Goal: Information Seeking & Learning: Find specific fact

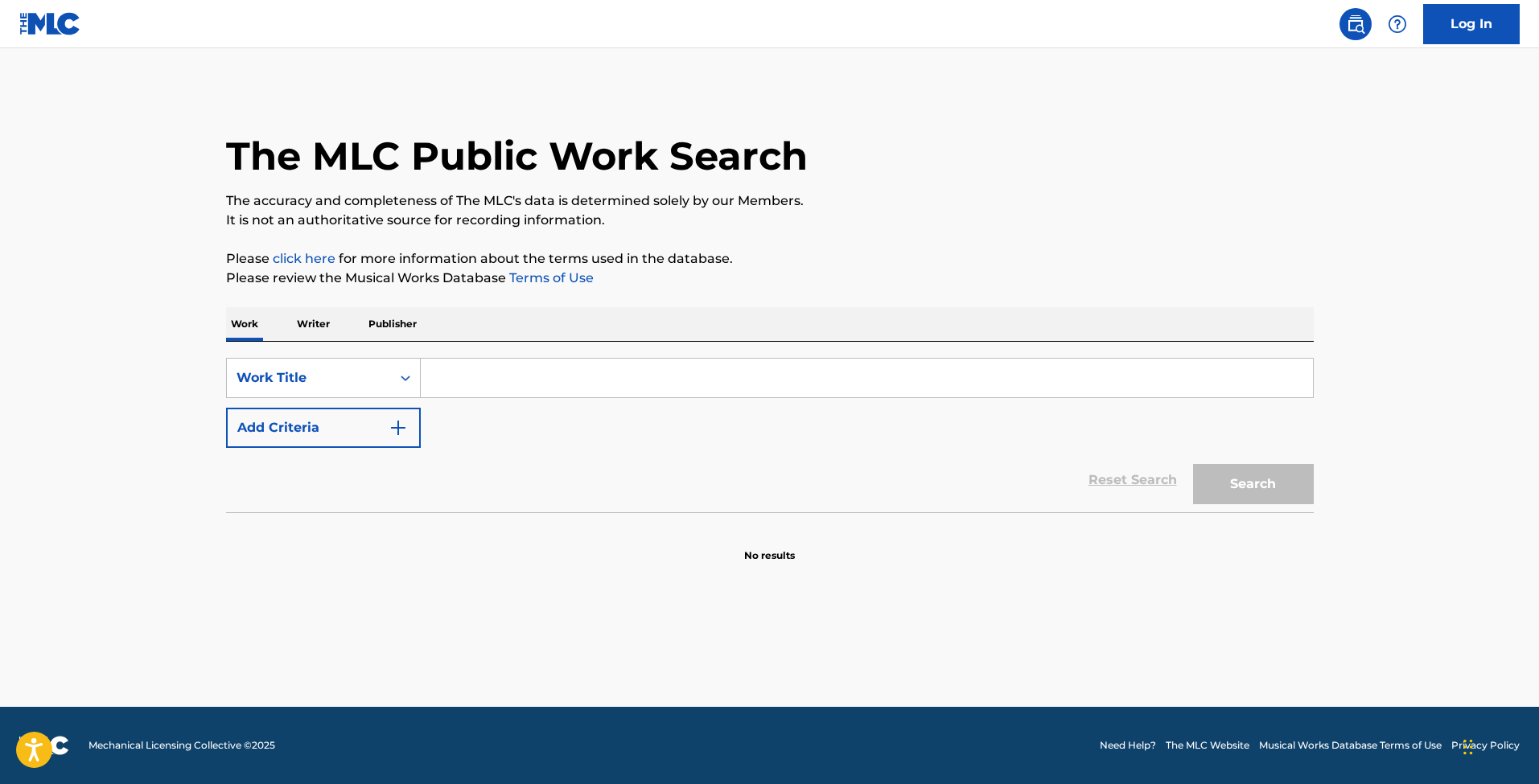
click at [493, 381] on input "Search Form" at bounding box center [866, 378] width 892 height 39
paste input "S48122"
type input "S48122"
click at [365, 397] on div "Work Title" at bounding box center [323, 378] width 195 height 40
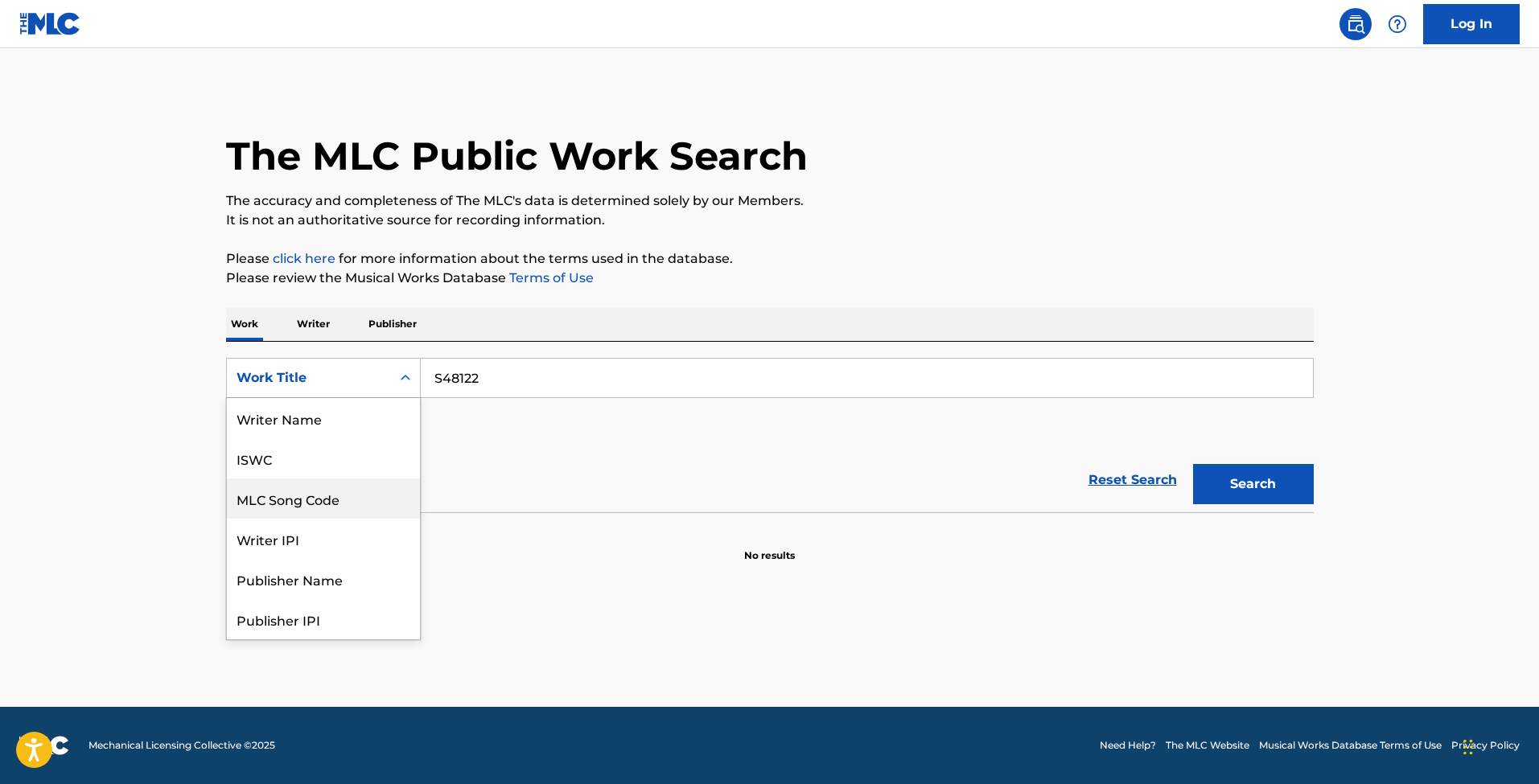
click at [319, 506] on div "MLC Song Code" at bounding box center [323, 499] width 193 height 40
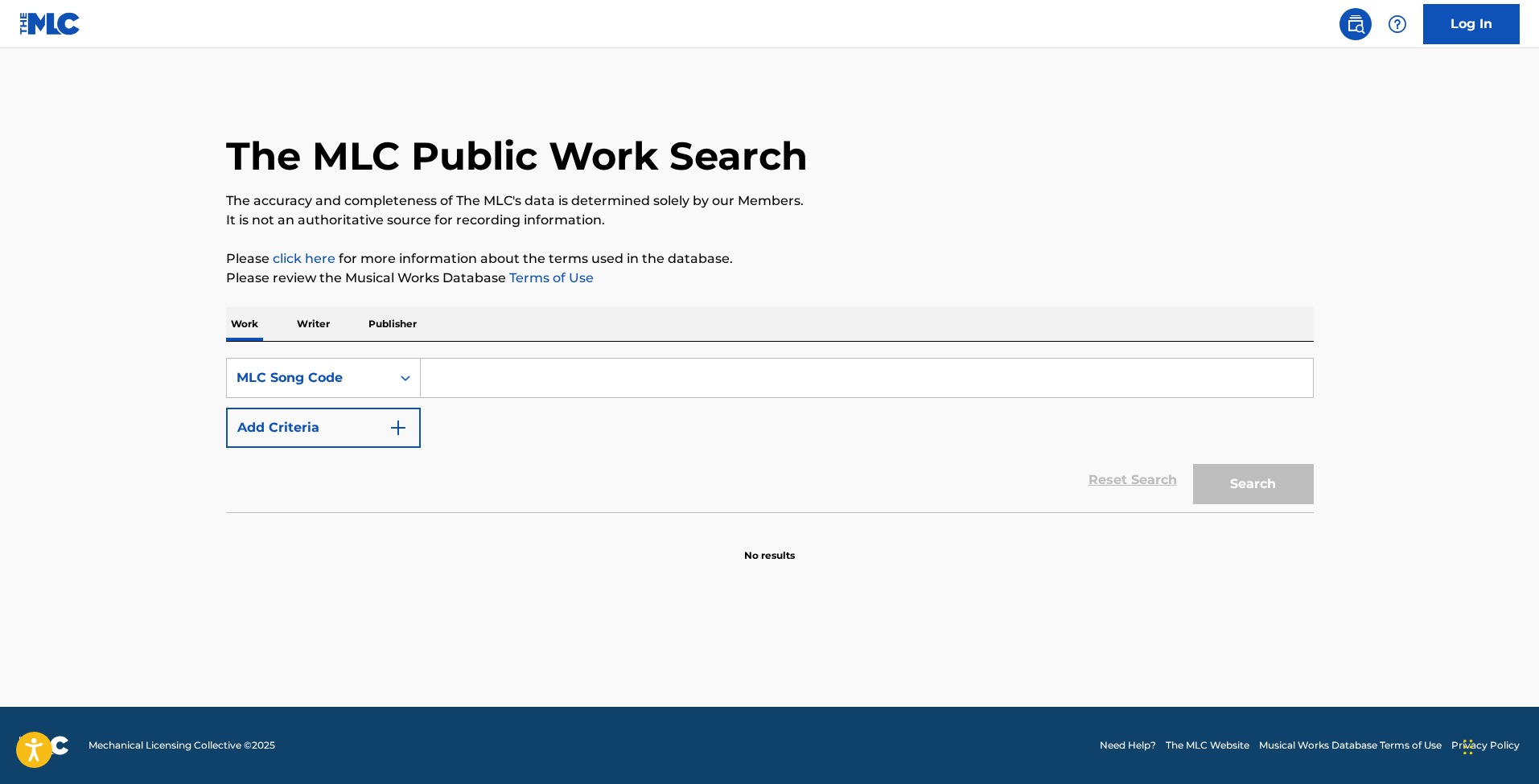
click at [456, 386] on input "Search Form" at bounding box center [866, 378] width 892 height 39
paste input "S48122"
type input "S48122"
click at [1225, 485] on button "Search" at bounding box center [1253, 484] width 121 height 40
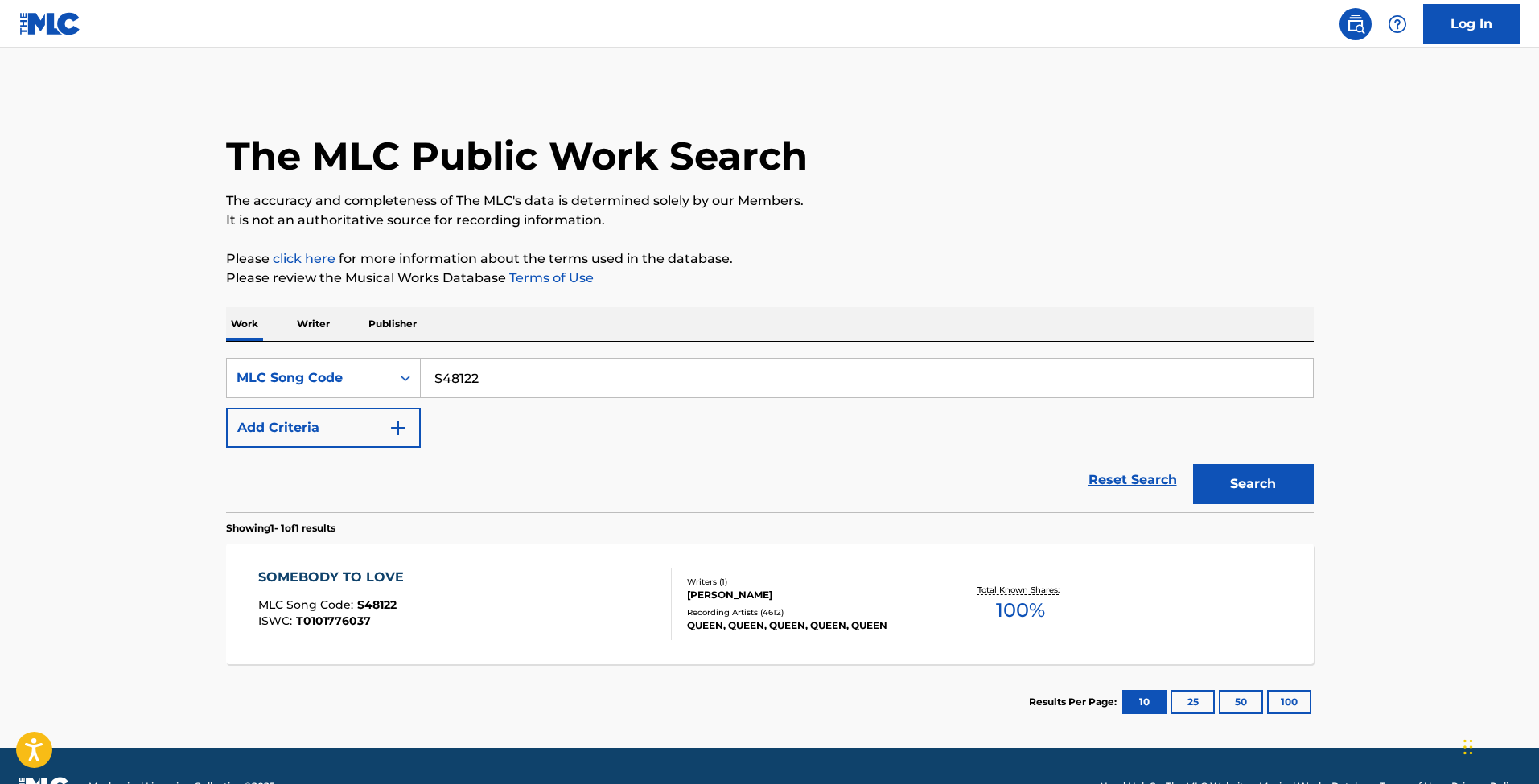
click at [520, 615] on div "SOMEBODY TO LOVE MLC Song Code : S48122 ISWC : T0101776037" at bounding box center [465, 603] width 413 height 72
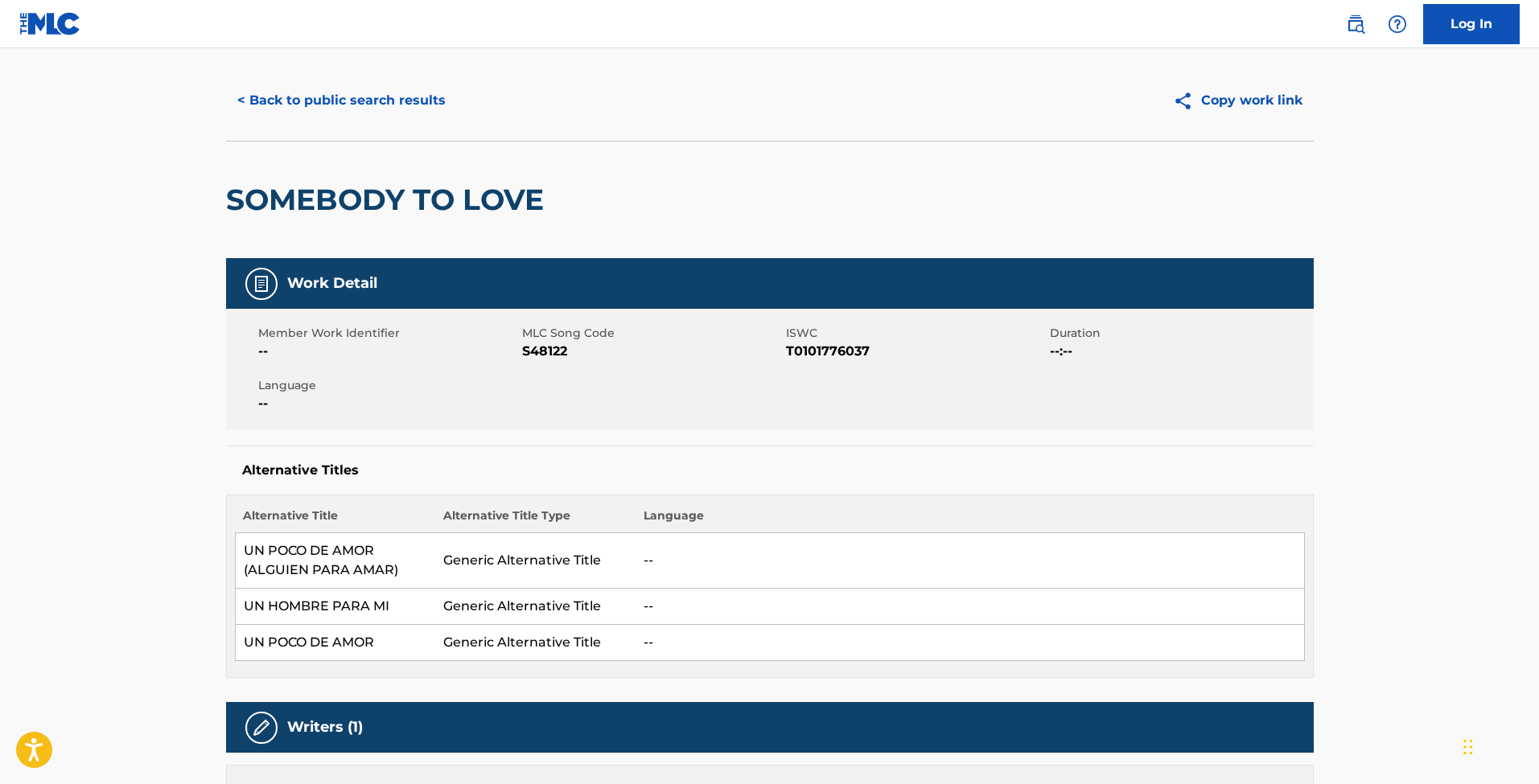
scroll to position [296, 0]
